Goal: Use online tool/utility: Utilize a website feature to perform a specific function

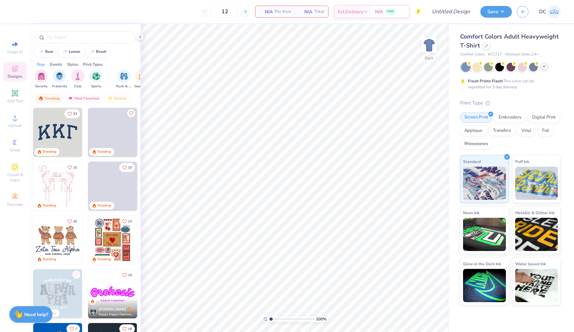
click at [544, 66] on icon at bounding box center [543, 66] width 5 height 5
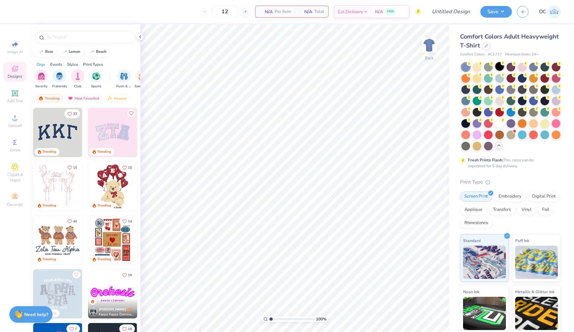
click at [500, 66] on div at bounding box center [499, 66] width 9 height 9
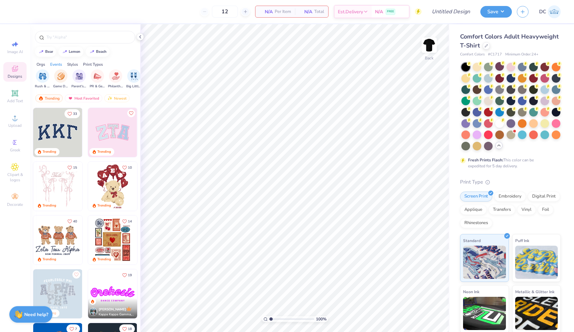
scroll to position [0, 87]
click at [73, 80] on div "filter for Parent's Weekend" at bounding box center [72, 75] width 13 height 13
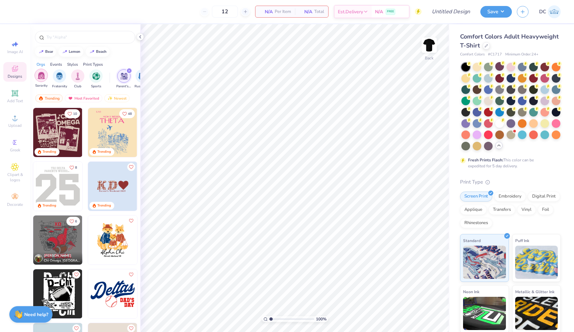
scroll to position [0, 0]
click at [40, 77] on img "filter for Sorority" at bounding box center [42, 76] width 8 height 8
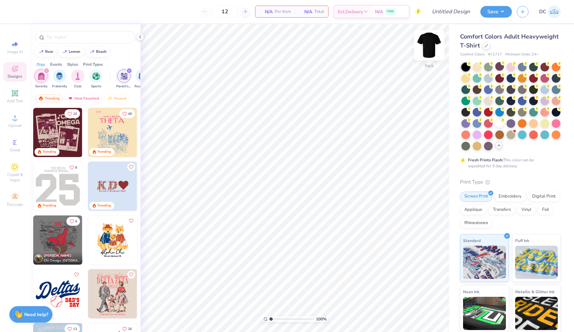
click at [429, 49] on img at bounding box center [429, 45] width 27 height 27
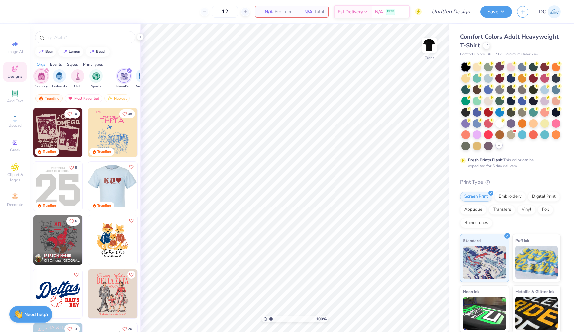
click at [88, 188] on img at bounding box center [63, 186] width 49 height 49
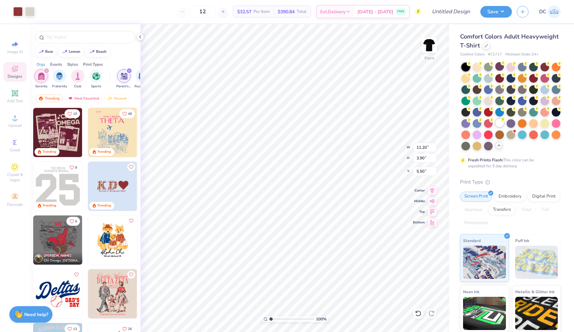
click at [499, 123] on div at bounding box center [499, 122] width 9 height 9
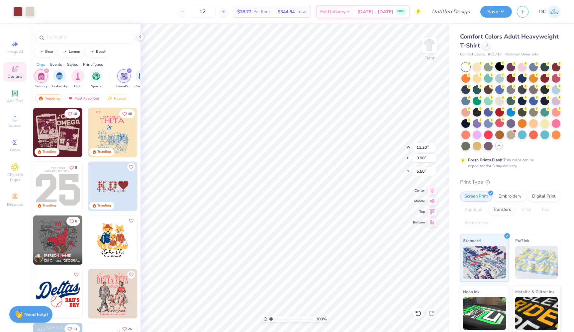
type input "4.60"
type input "3.45"
type input "3.13"
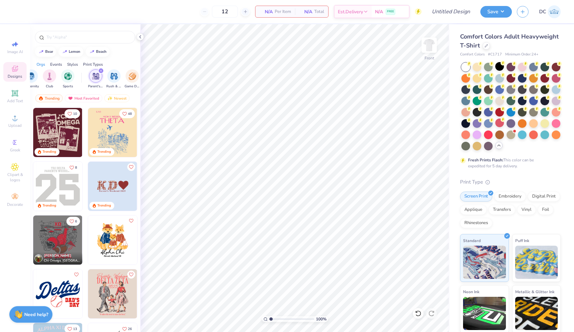
scroll to position [0, 36]
click at [125, 73] on img "filter for Game Day" at bounding box center [124, 76] width 8 height 8
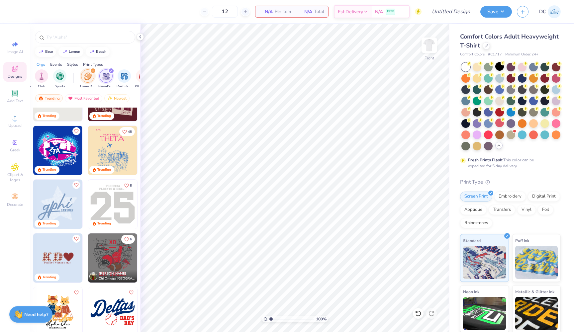
scroll to position [114, 0]
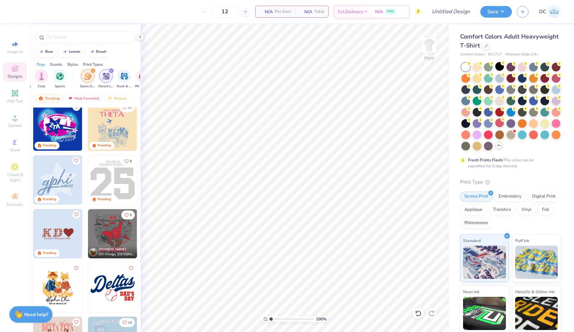
click at [64, 180] on div at bounding box center [8, 179] width 147 height 49
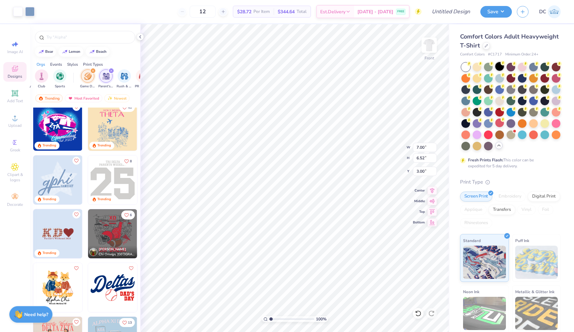
click at [497, 67] on div at bounding box center [499, 66] width 9 height 9
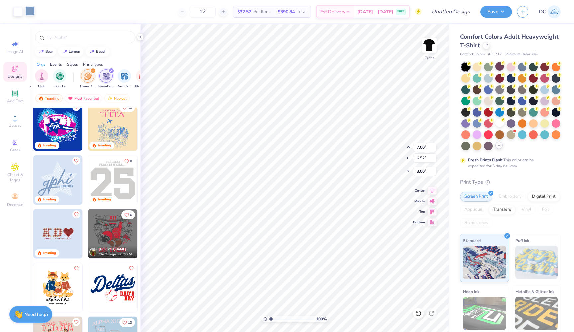
click at [33, 9] on div at bounding box center [29, 10] width 9 height 9
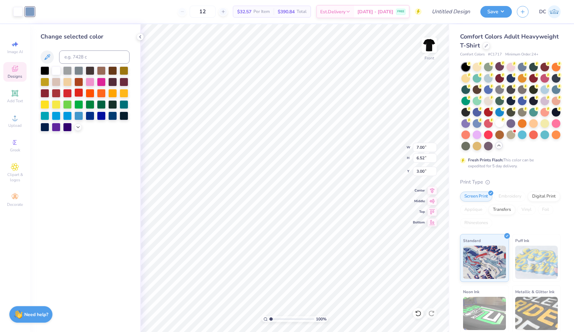
click at [81, 94] on div at bounding box center [78, 92] width 9 height 9
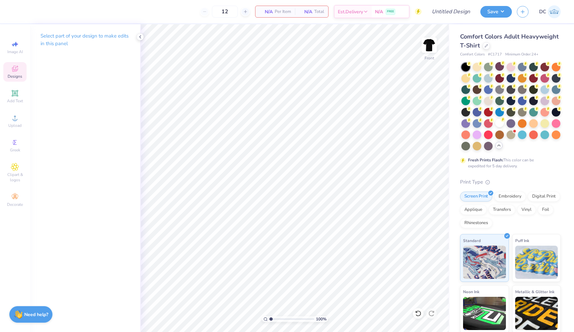
click at [11, 69] on div "Designs" at bounding box center [14, 72] width 23 height 20
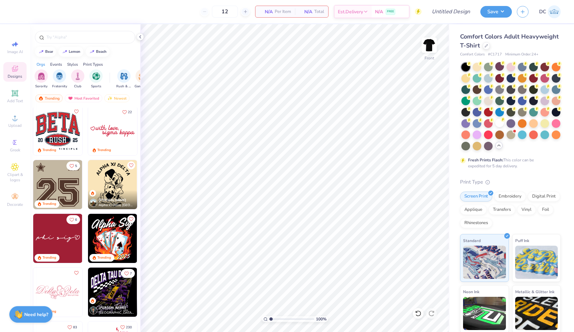
scroll to position [1454, 0]
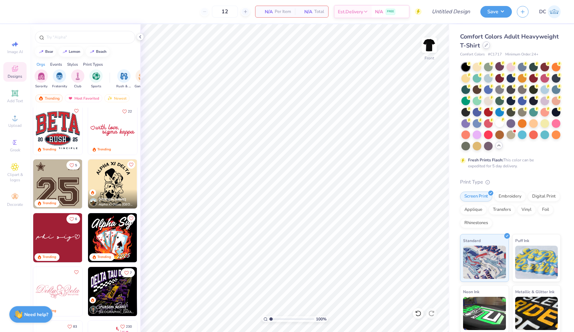
click at [487, 46] on div at bounding box center [485, 44] width 7 height 7
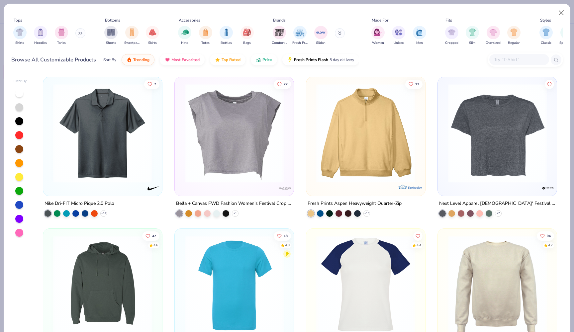
click at [78, 35] on button at bounding box center [80, 33] width 10 height 10
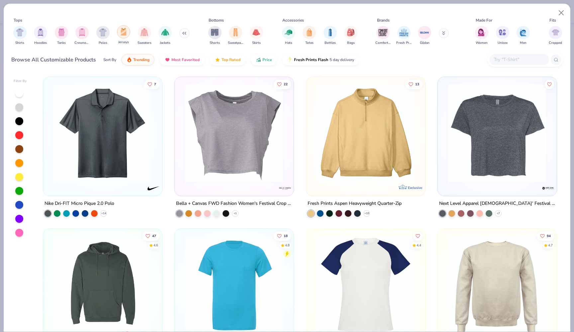
click at [122, 35] on img "filter for Jerseys" at bounding box center [123, 32] width 7 height 8
